Goal: Task Accomplishment & Management: Manage account settings

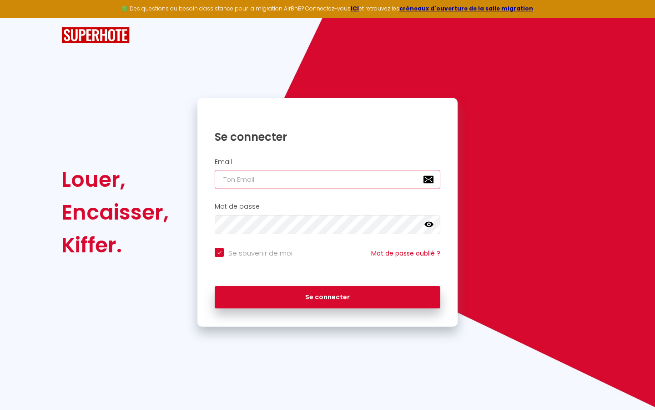
type input "l"
checkbox input "true"
type input "le"
checkbox input "true"
type input "les"
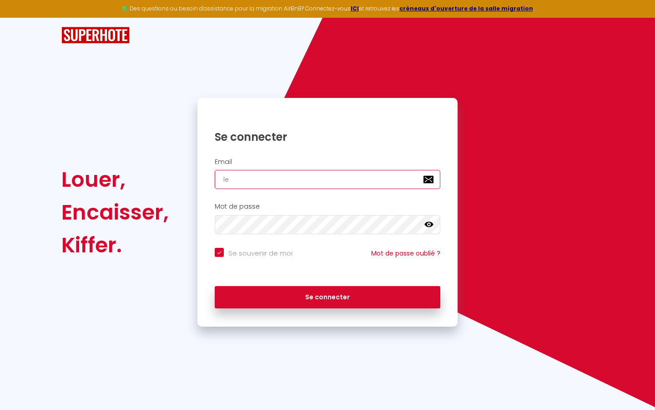
checkbox input "true"
type input "lesp"
checkbox input "true"
type input "lespa"
checkbox input "true"
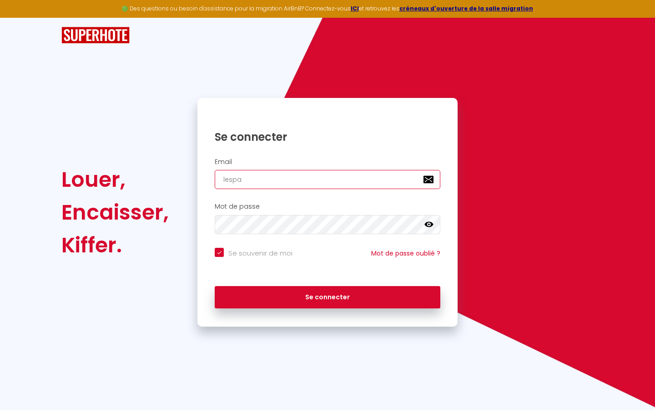
type input "lespac"
checkbox input "true"
type input "lespace"
checkbox input "true"
type input "lespaced"
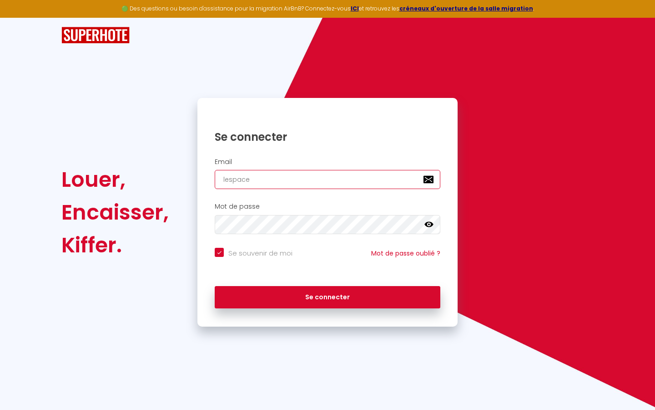
checkbox input "true"
type input "lespacede"
checkbox input "true"
type input "lespacedet"
checkbox input "true"
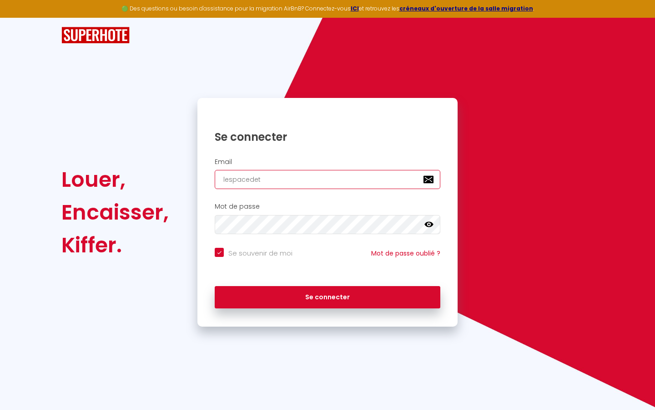
type input "lespacedete"
checkbox input "true"
type input "lespacedeten"
checkbox input "true"
type input "lespacedetent"
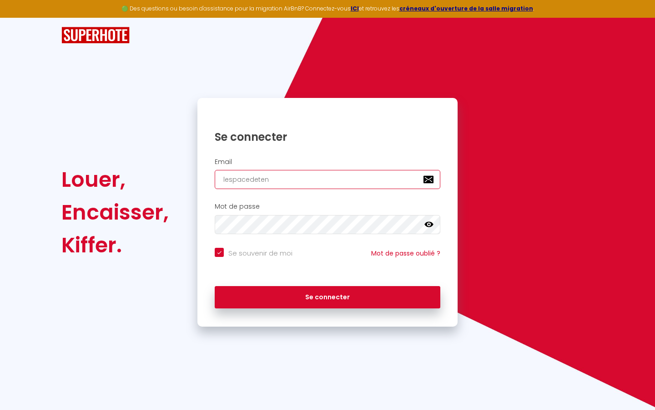
checkbox input "true"
type input "lespacedetente"
checkbox input "true"
type input "lespacedetente@"
checkbox input "true"
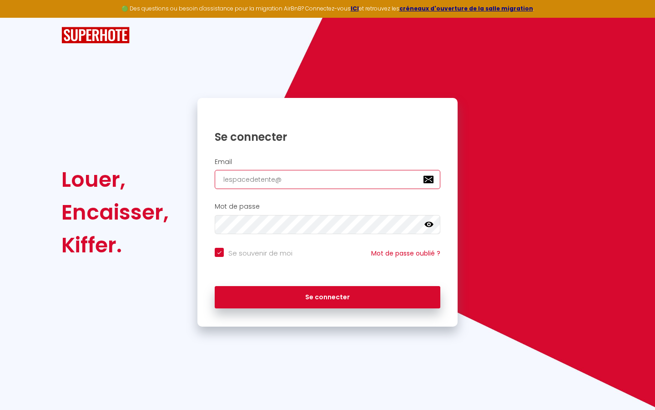
type input "lespacedetente@g"
checkbox input "true"
type input "lespacedetente@gm"
checkbox input "true"
type input "lespacedetente@gma"
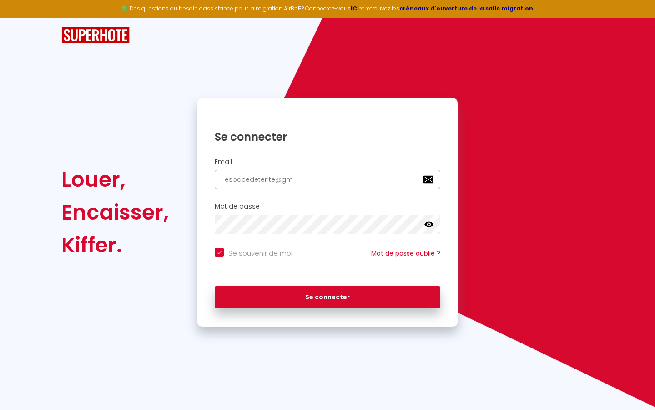
checkbox input "true"
type input "lespacedetente@gmai"
checkbox input "true"
type input "[EMAIL_ADDRESS]"
checkbox input "true"
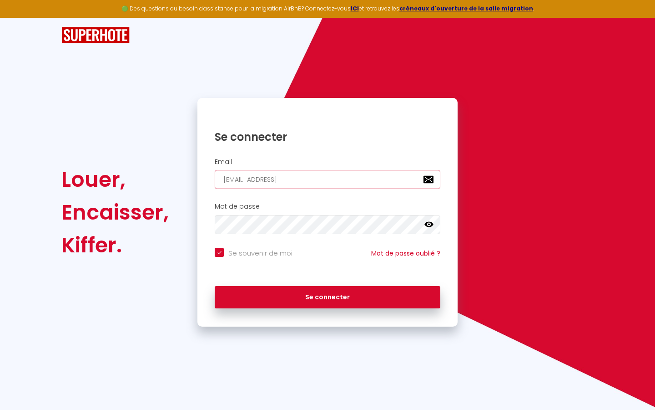
type input "[EMAIL_ADDRESS]."
checkbox input "true"
type input "lespacedetente@gmail.c"
checkbox input "true"
type input "[EMAIL_ADDRESS][DOMAIN_NAME]"
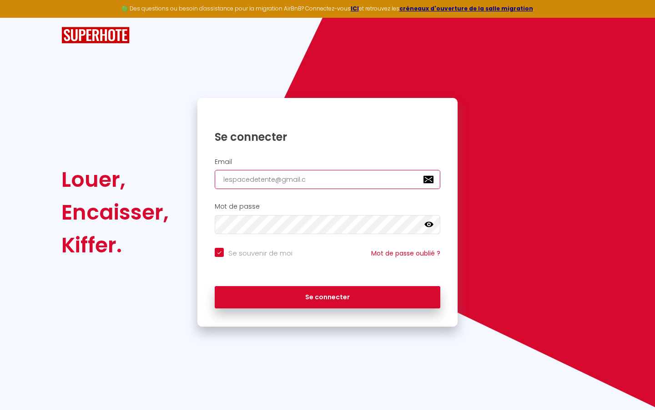
checkbox input "true"
type input "[EMAIL_ADDRESS][DOMAIN_NAME]"
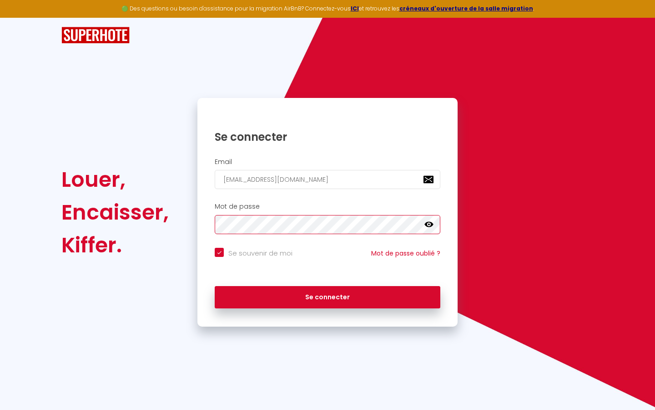
checkbox input "true"
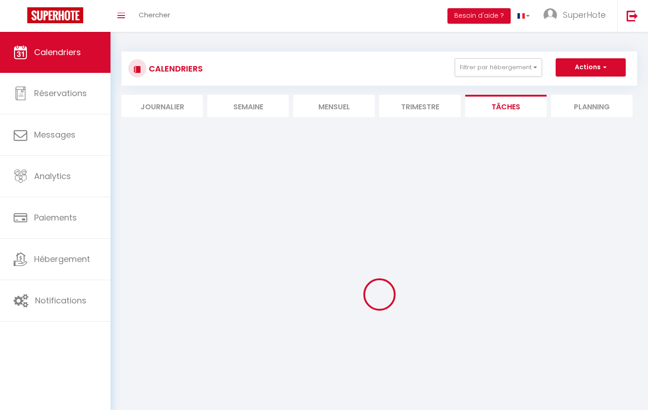
select select
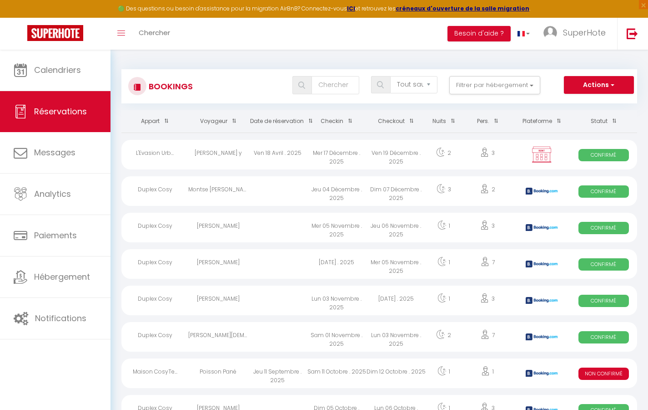
select select "message"
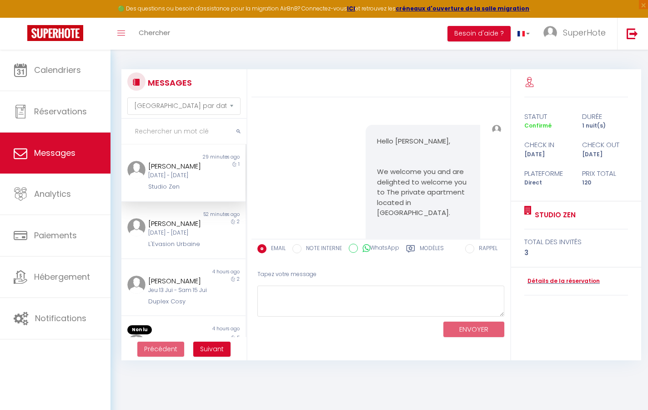
scroll to position [7887, 0]
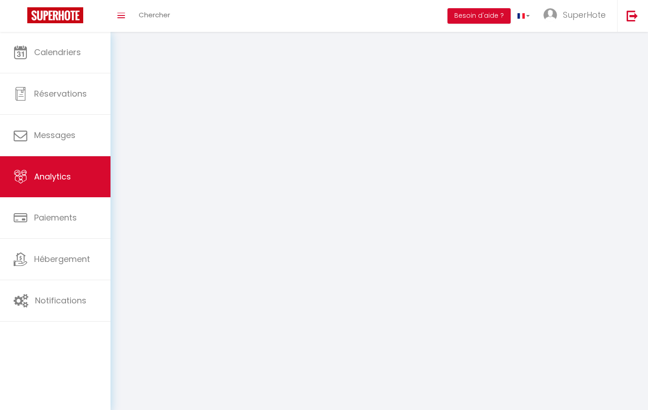
select select "2025"
select select "9"
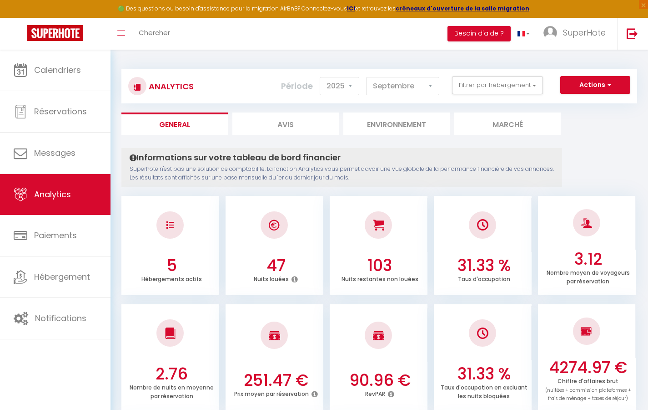
select select "2"
select select "0"
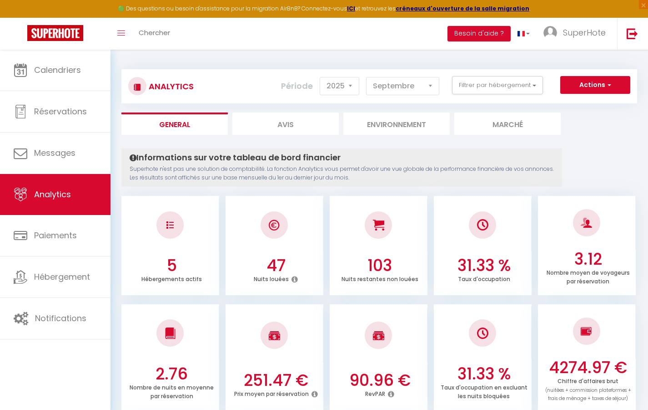
select select "0"
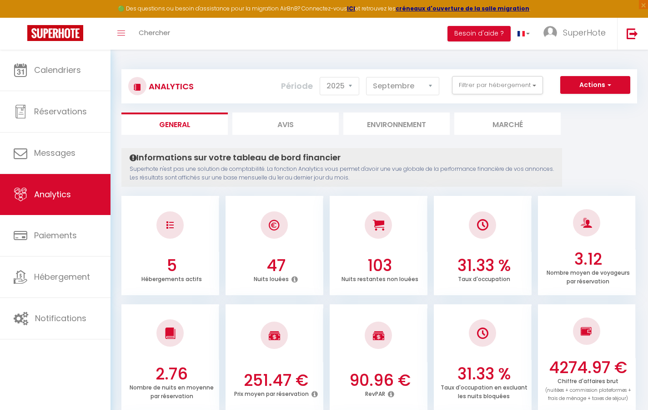
select select "0"
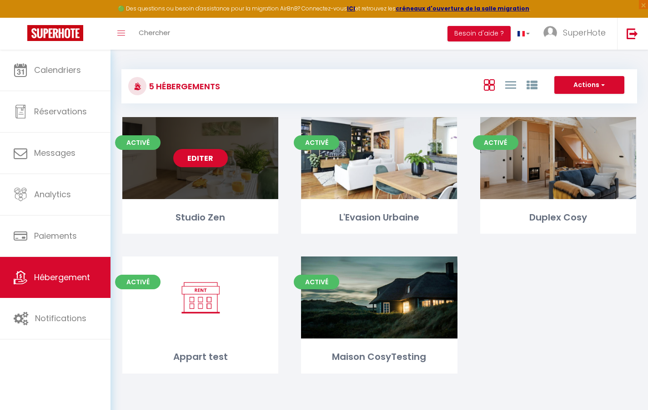
select select "3"
select select "2"
select select "1"
select select
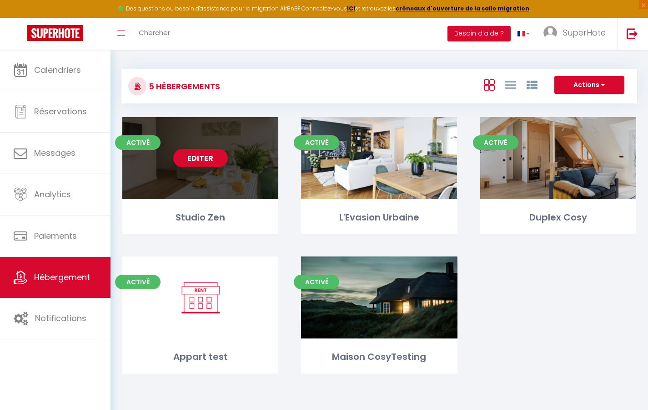
select select "28"
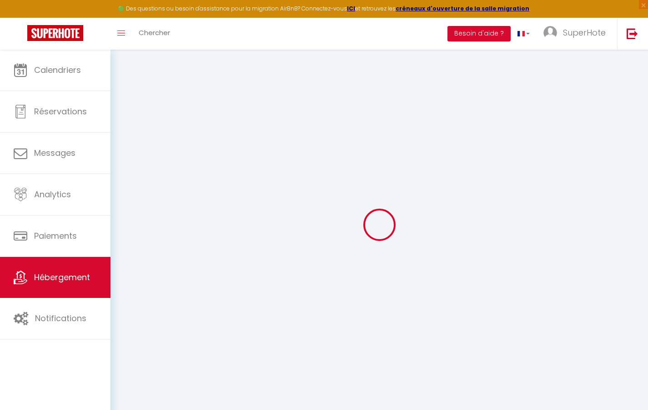
select select
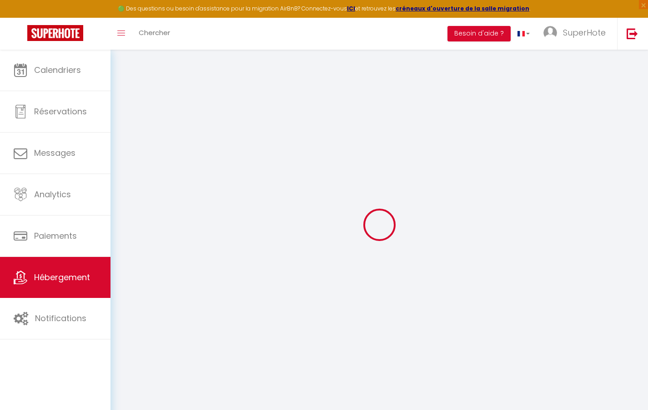
select select
checkbox input "false"
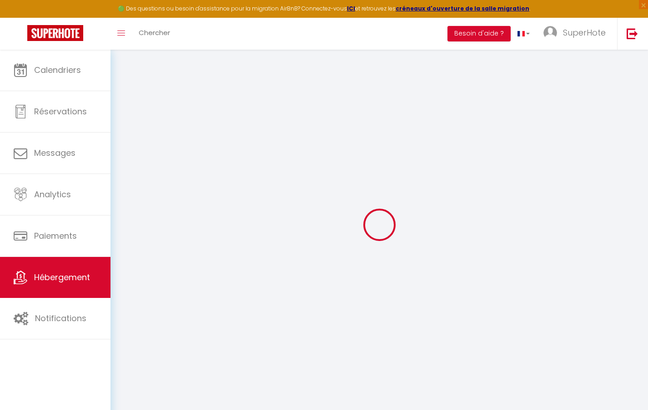
select select
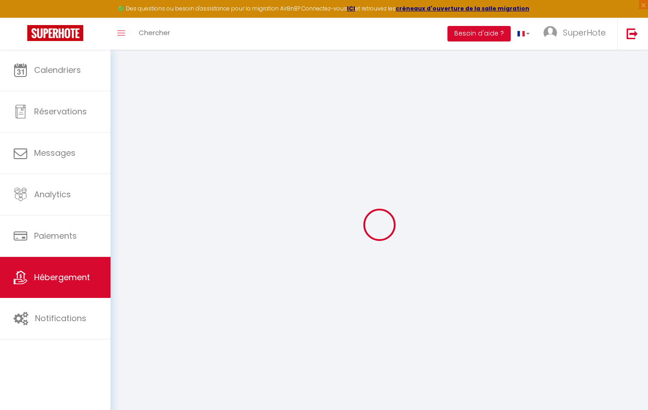
select select
checkbox input "false"
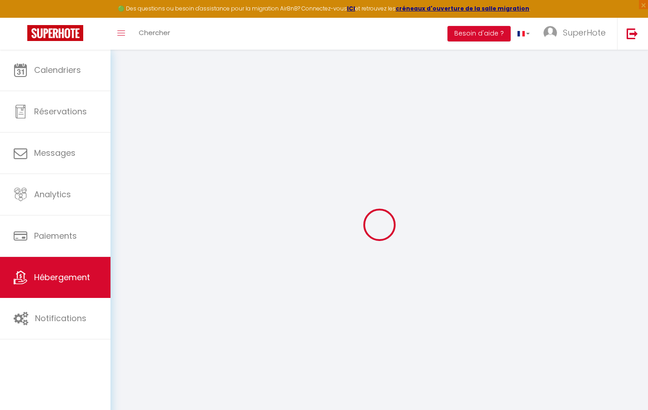
checkbox input "false"
select select
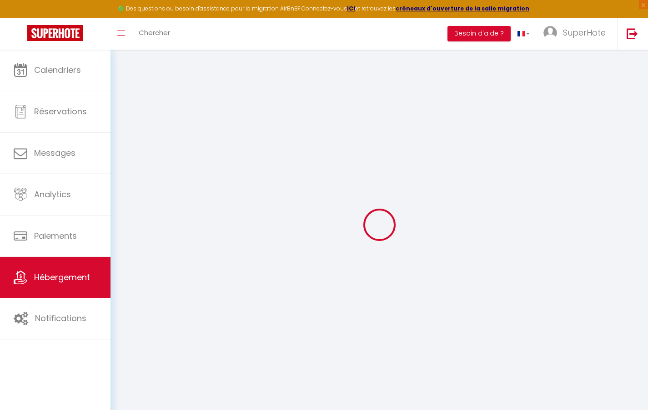
select select
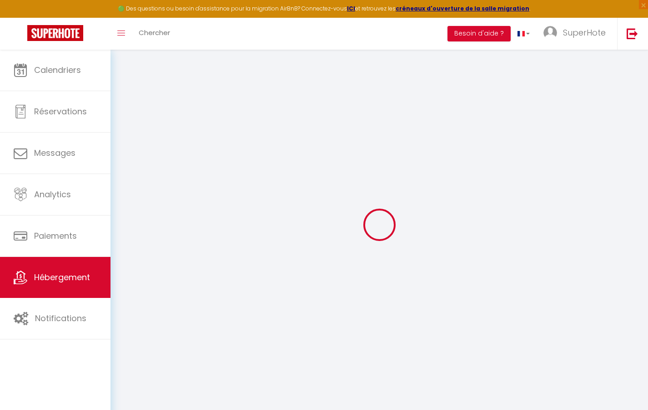
checkbox input "false"
select select
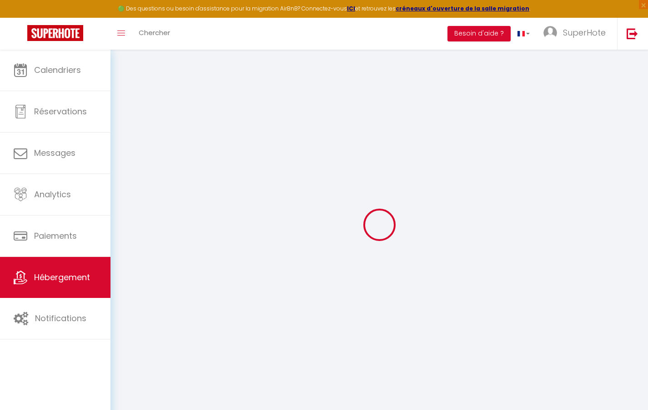
select select
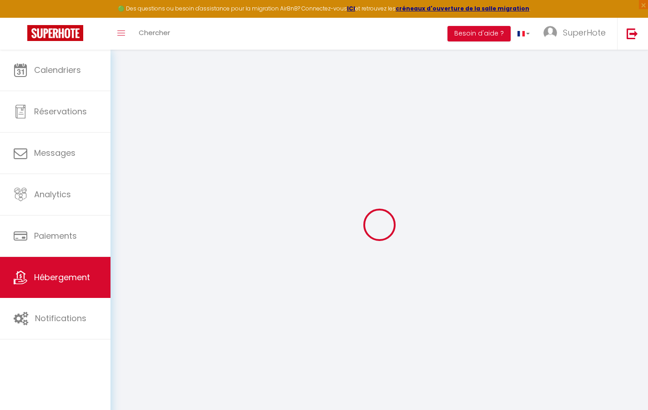
select select
checkbox input "false"
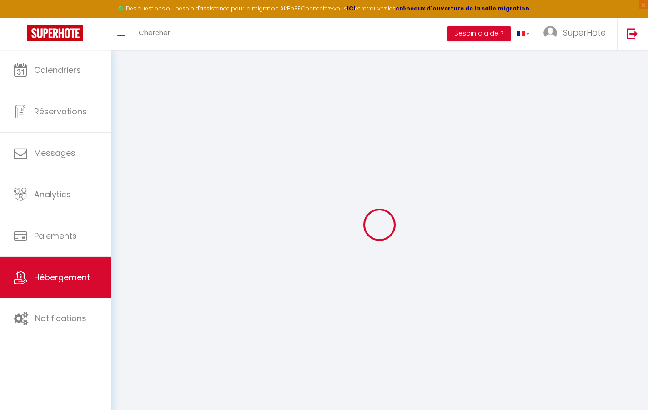
checkbox input "false"
select select
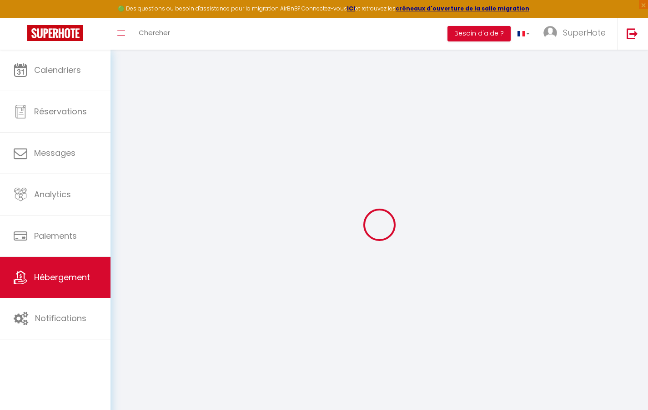
select select
checkbox input "false"
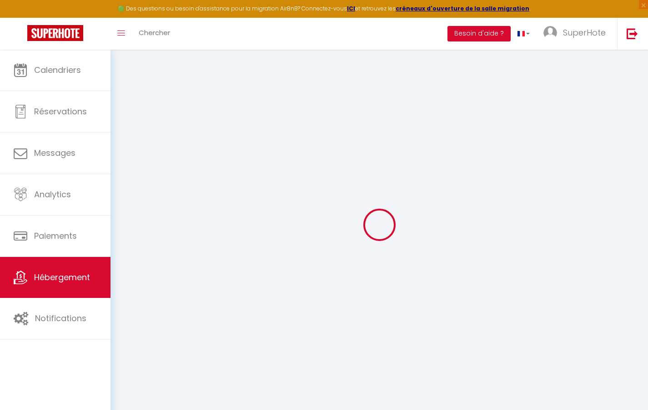
checkbox input "false"
select select
